Goal: Task Accomplishment & Management: Use online tool/utility

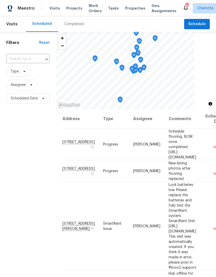
click at [70, 8] on span "Projects" at bounding box center [74, 8] width 16 height 5
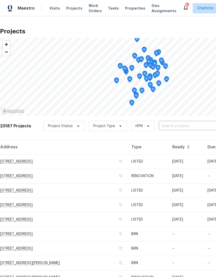
click at [184, 128] on input "text" at bounding box center [188, 126] width 59 height 8
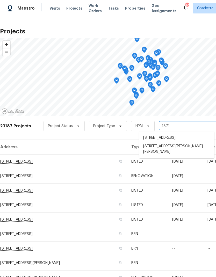
type input "1871 t"
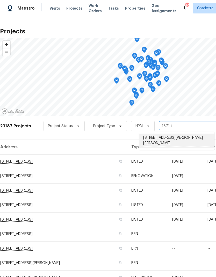
click at [179, 141] on li "[STREET_ADDRESS][PERSON_NAME][PERSON_NAME]" at bounding box center [176, 141] width 75 height 14
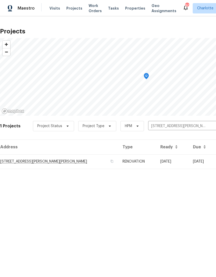
click at [47, 167] on td "[STREET_ADDRESS][PERSON_NAME][PERSON_NAME]" at bounding box center [59, 161] width 118 height 15
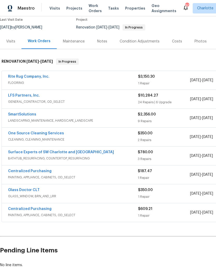
scroll to position [50, 0]
click at [19, 151] on link "Surface Experts of SW Charlotte and [GEOGRAPHIC_DATA]" at bounding box center [61, 153] width 106 height 4
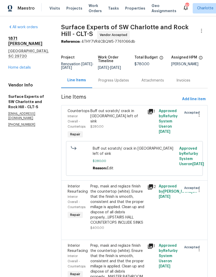
click at [116, 83] on div "Progress Updates" at bounding box center [113, 80] width 31 height 5
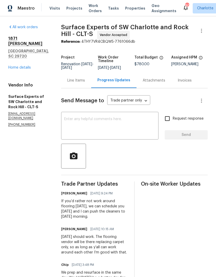
click at [135, 123] on textarea at bounding box center [109, 126] width 91 height 18
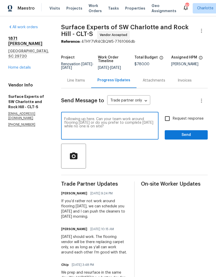
type textarea "Following up here. Can your team work around flooring [DATE] or do you prefer t…"
click at [168, 123] on input "Request response" at bounding box center [167, 118] width 11 height 11
checkbox input "true"
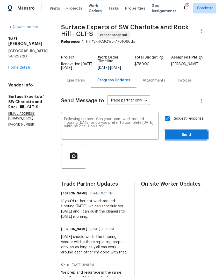
click at [186, 138] on span "Send" at bounding box center [186, 135] width 35 height 6
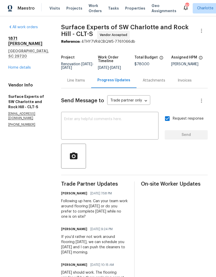
click at [19, 66] on link "Home details" at bounding box center [19, 68] width 23 height 4
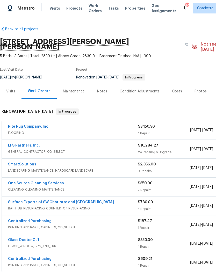
click at [18, 10] on span "Maestro" at bounding box center [26, 8] width 17 height 5
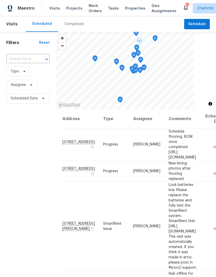
click at [22, 144] on div "Filters Reset ​ Type Assignee Scheduled Date" at bounding box center [28, 182] width 56 height 300
click at [22, 177] on div "Filters Reset ​ Type Assignee Scheduled Date" at bounding box center [28, 182] width 56 height 300
click at [38, 139] on div "Filters Reset ​ Type Assignee Scheduled Date" at bounding box center [28, 182] width 56 height 300
click at [90, 12] on span "Work Orders" at bounding box center [95, 8] width 13 height 10
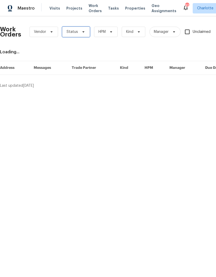
click at [77, 34] on span "Status" at bounding box center [76, 32] width 28 height 10
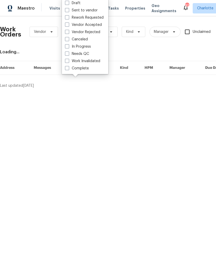
click at [82, 56] on label "Needs QC" at bounding box center [77, 53] width 24 height 5
click at [68, 55] on input "Needs QC" at bounding box center [66, 52] width 3 height 3
checkbox input "true"
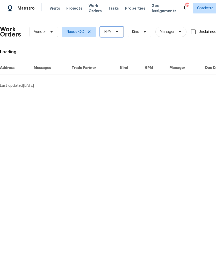
click at [115, 32] on span at bounding box center [117, 32] width 6 height 4
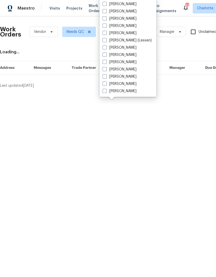
scroll to position [64, 0]
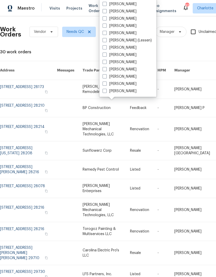
click at [122, 94] on label "[PERSON_NAME]" at bounding box center [120, 91] width 34 height 5
click at [106, 92] on input "[PERSON_NAME]" at bounding box center [104, 90] width 3 height 3
checkbox input "true"
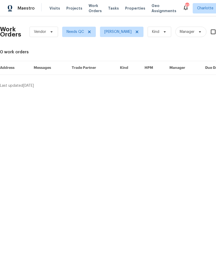
click at [29, 10] on span "Maestro" at bounding box center [26, 8] width 17 height 5
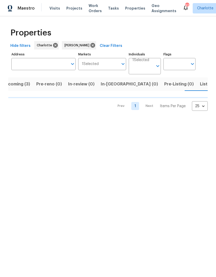
scroll to position [0, 12]
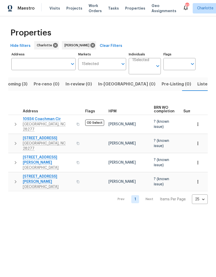
click at [20, 91] on button "Upcoming (3)" at bounding box center [14, 83] width 34 height 13
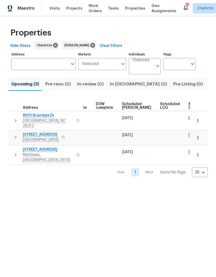
scroll to position [0, 130]
click at [189, 105] on span "Ready Date" at bounding box center [194, 105] width 11 height 7
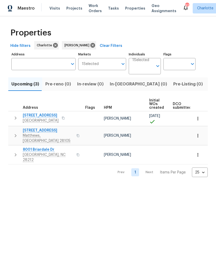
click at [100, 186] on html "Maestro Visits Projects Work Orders Tasks Properties Geo Assignments 87 Charlot…" at bounding box center [108, 93] width 216 height 186
